Goal: Information Seeking & Learning: Learn about a topic

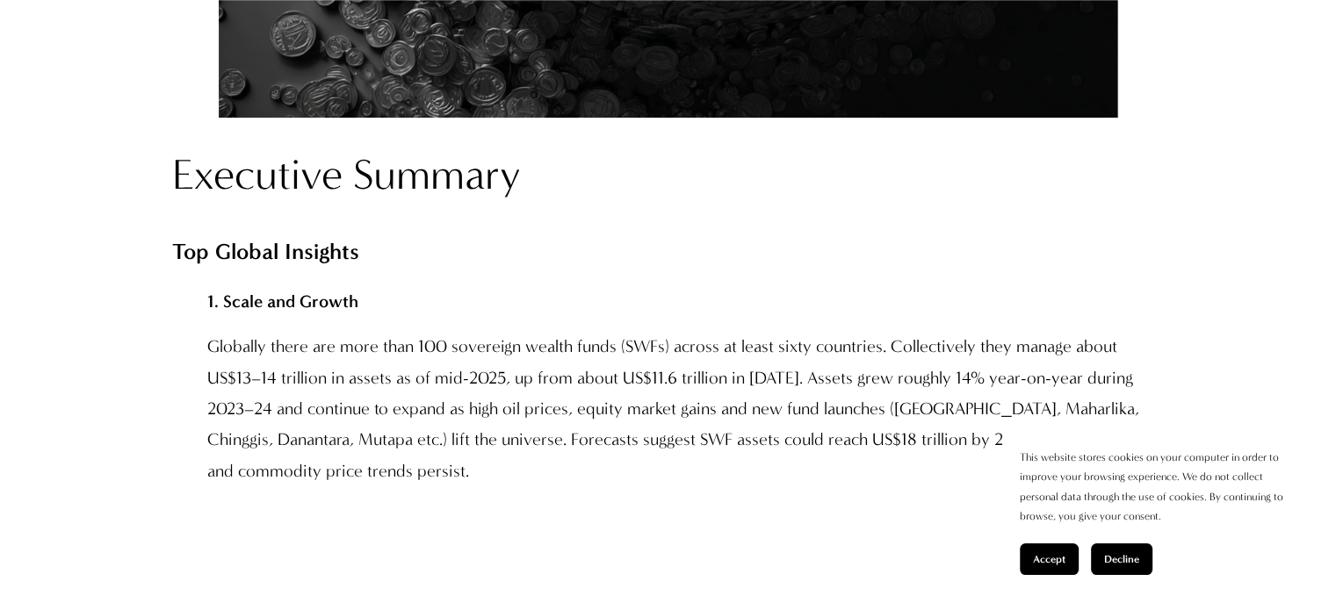
scroll to position [1405, 0]
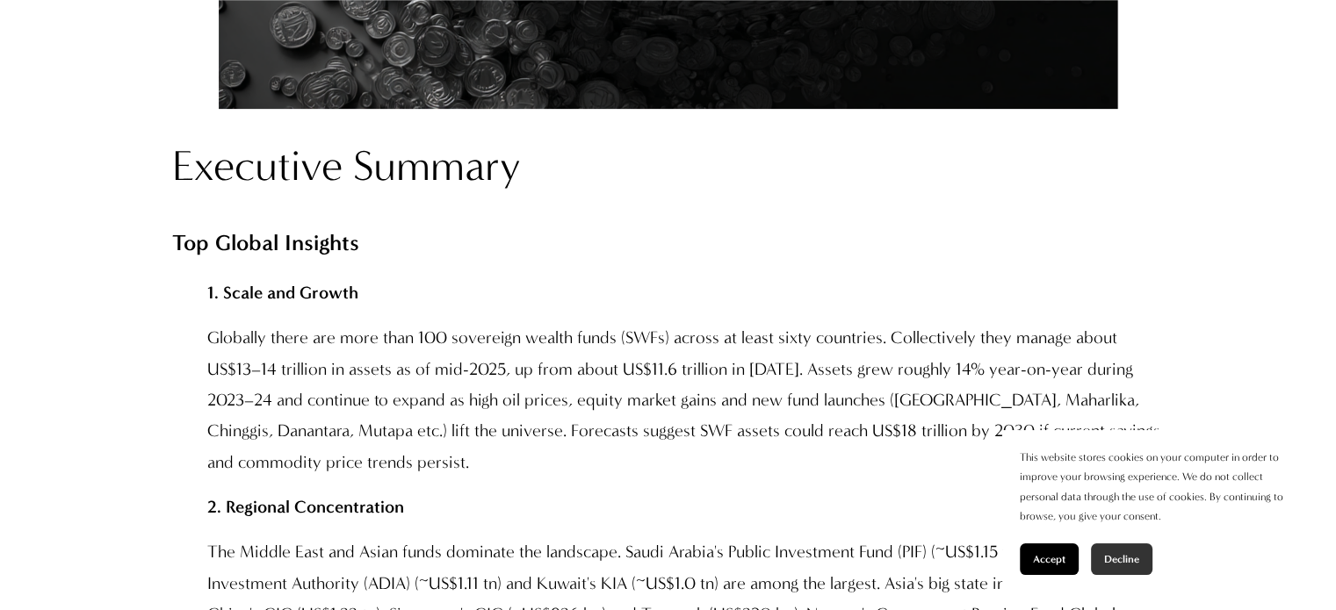
click at [1110, 559] on span "Decline" at bounding box center [1121, 559] width 35 height 12
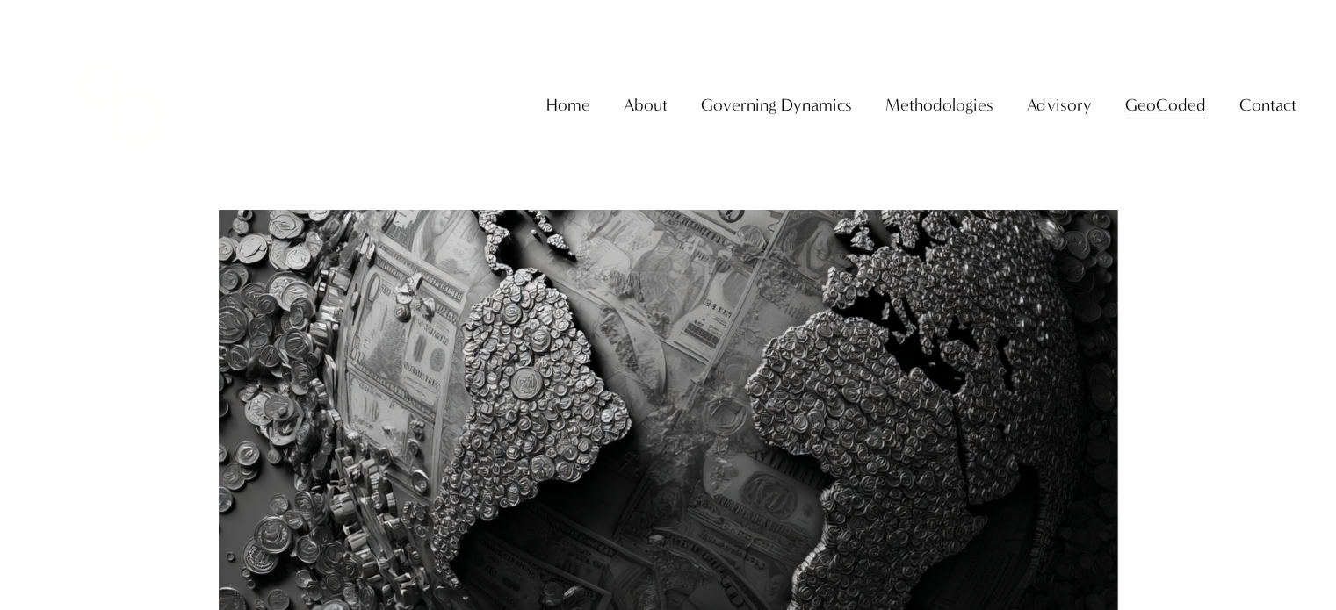
scroll to position [596, 0]
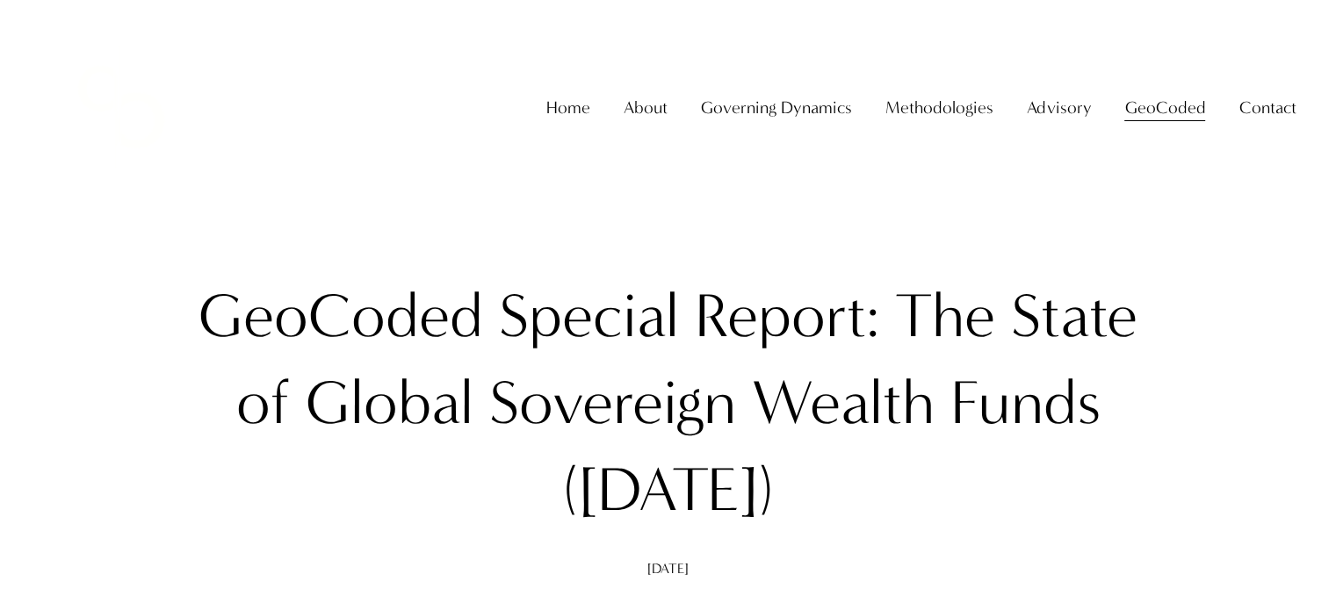
click at [243, 83] on div "Home About About The Firm [PERSON_NAME] Governing Dynamics" at bounding box center [668, 107] width 1256 height 162
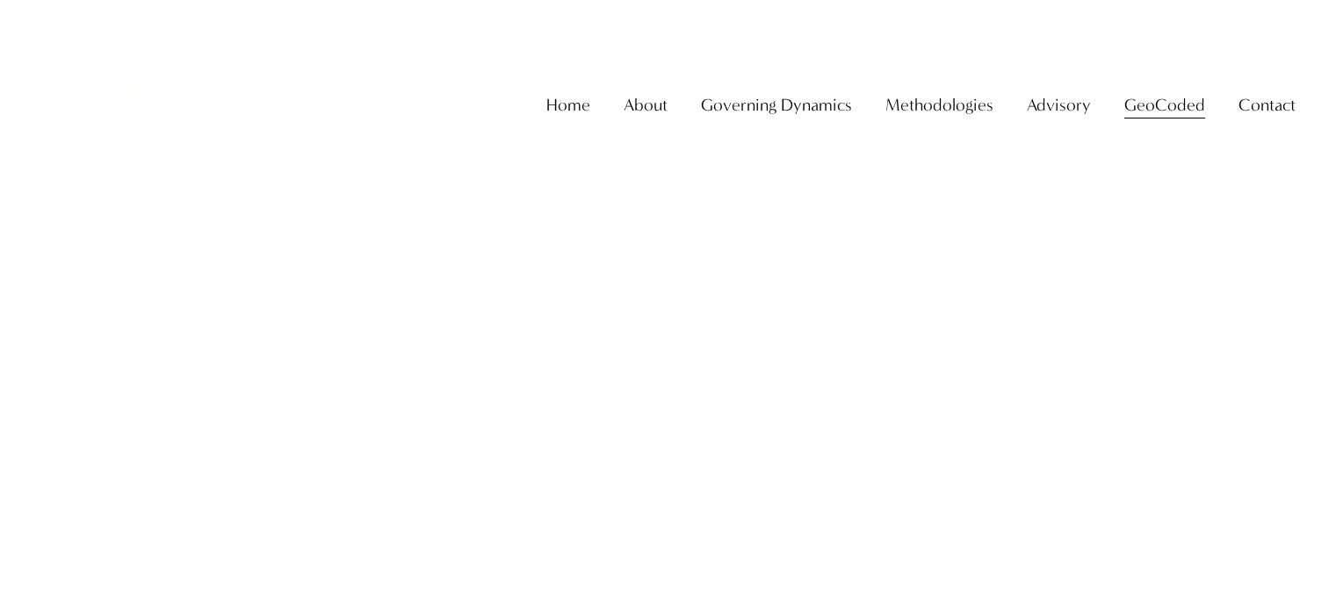
scroll to position [596, 0]
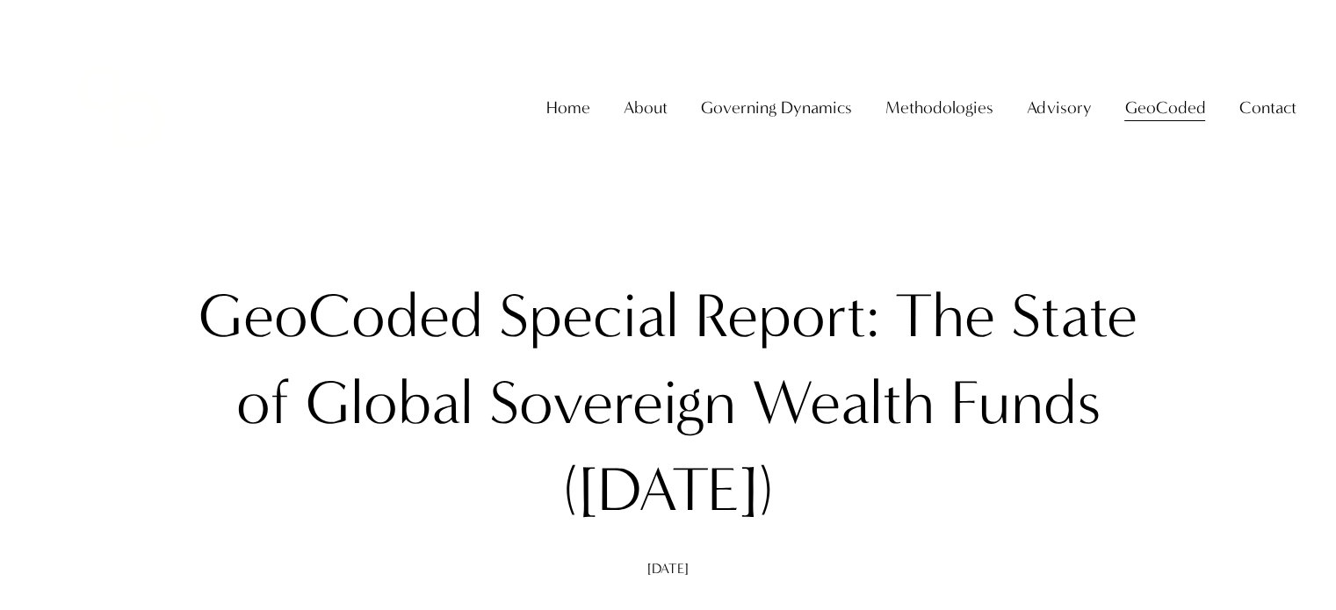
click at [290, 215] on div "Skip to Content Home About About The Firm" at bounding box center [668, 107] width 1336 height 215
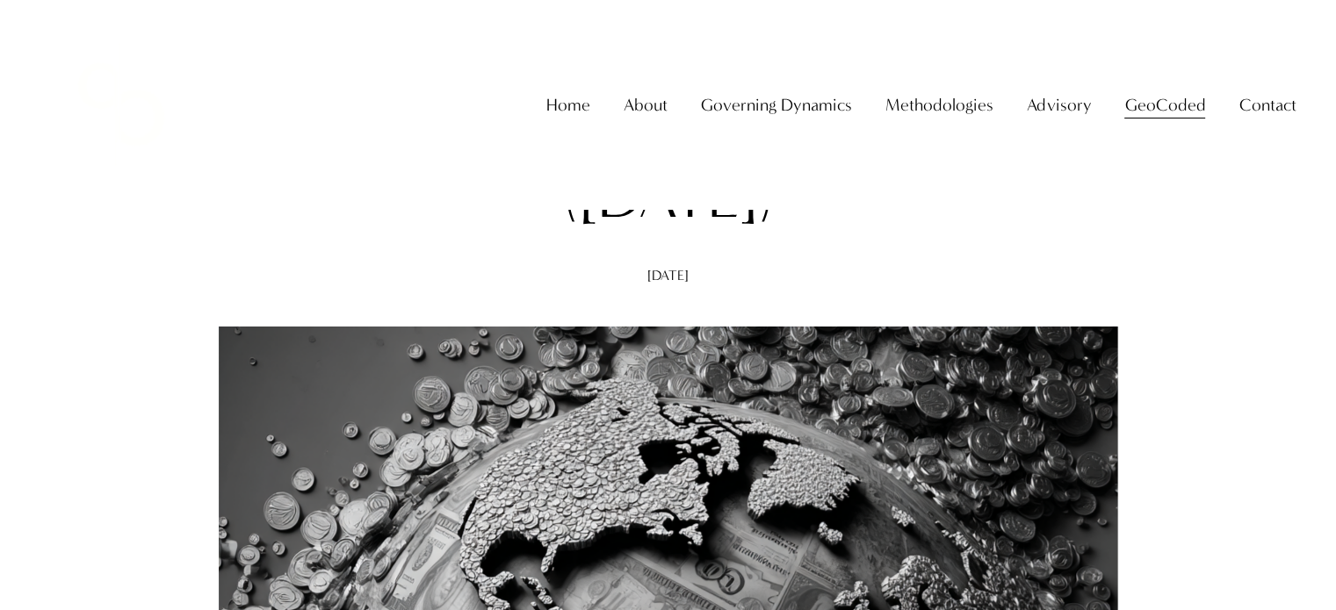
scroll to position [14, 0]
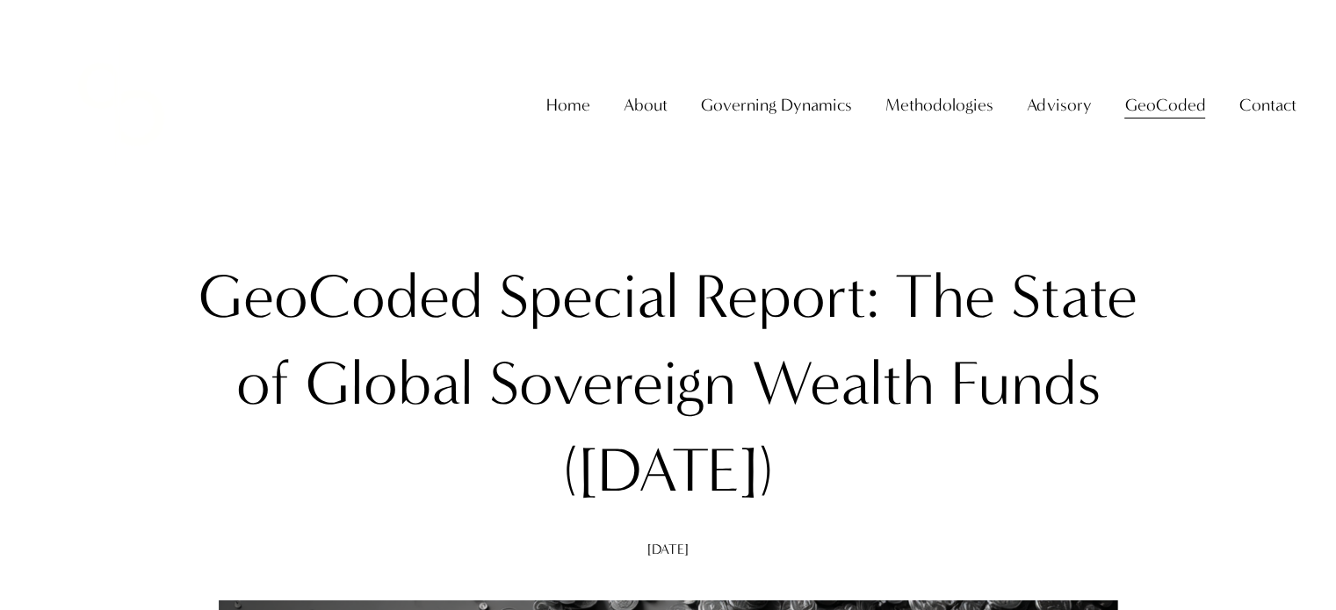
click at [558, 113] on link "Home" at bounding box center [568, 105] width 44 height 34
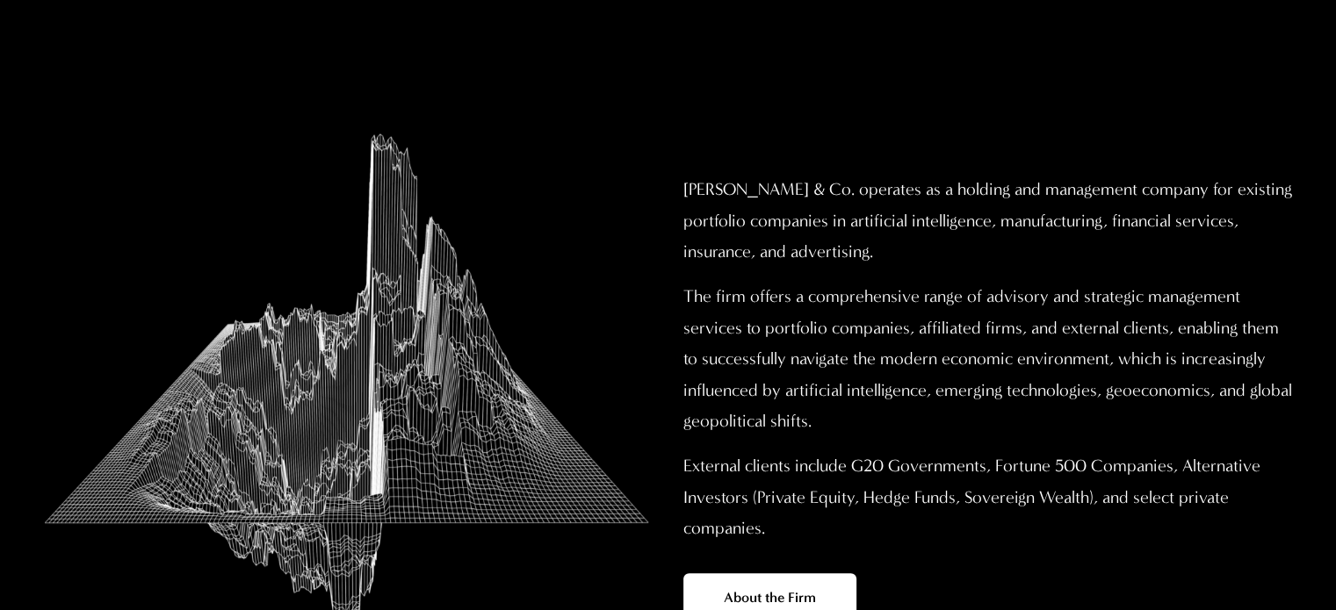
scroll to position [678, 0]
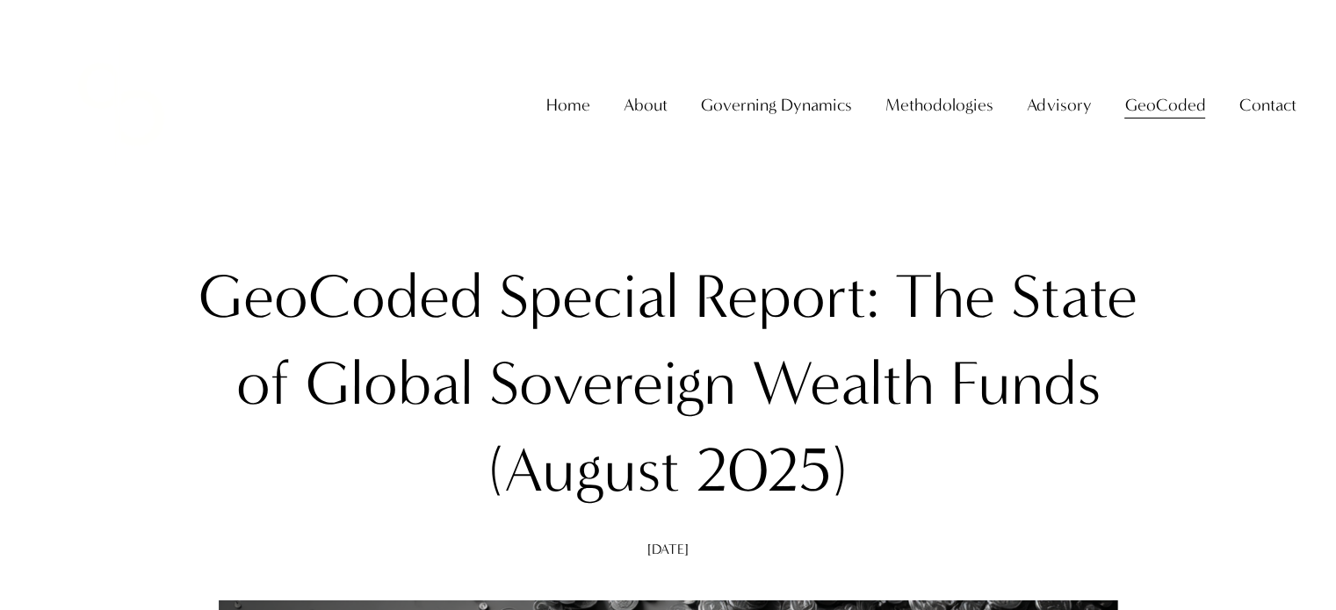
scroll to position [14, 0]
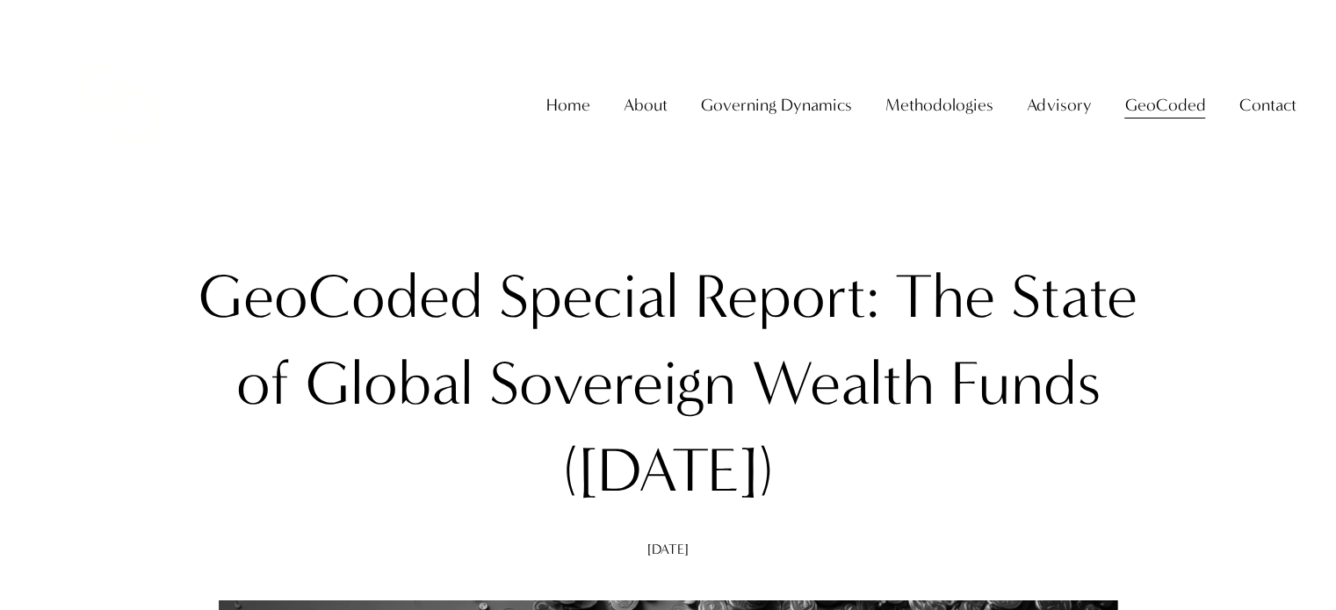
drag, startPoint x: 197, startPoint y: 296, endPoint x: 847, endPoint y: 459, distance: 670.2
click at [847, 459] on h1 "GeoCoded Special Report: The State of Global Sovereign Wealth Funds ([DATE])" at bounding box center [668, 384] width 993 height 261
copy h1 "GeoCoded Special Report: The State of Global Sovereign Wealth Funds ([DATE])"
click at [445, 185] on div "Home About About The Firm [PERSON_NAME] Governing Dynamics" at bounding box center [668, 105] width 1256 height 162
